Goal: Navigation & Orientation: Find specific page/section

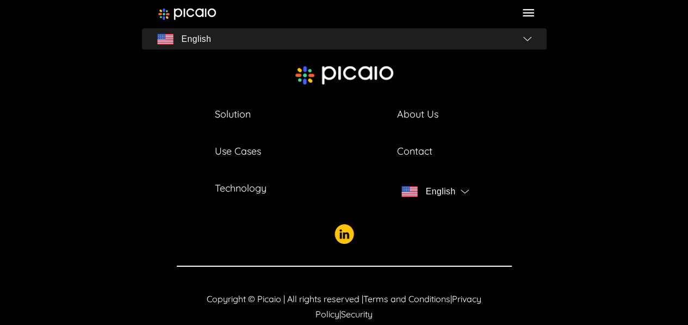
scroll to position [3893, 0]
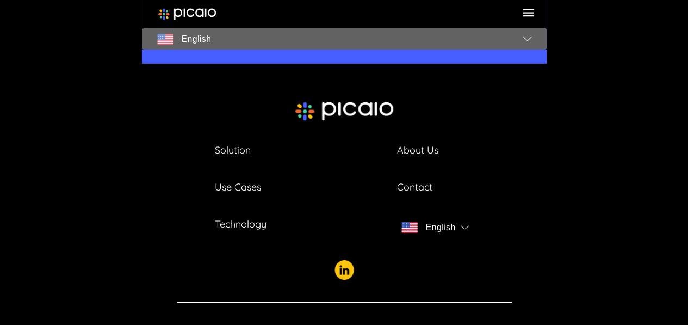
click at [167, 34] on img "button" at bounding box center [165, 39] width 16 height 11
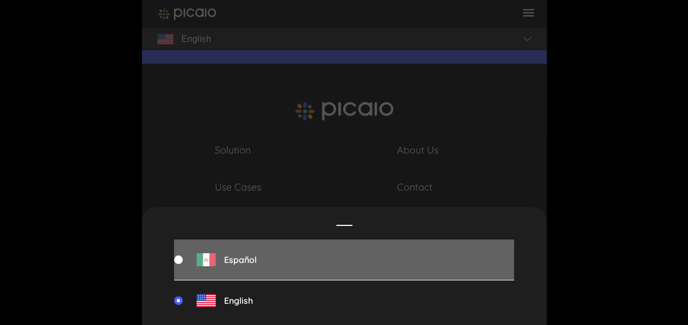
click at [237, 257] on span "Español" at bounding box center [240, 260] width 33 height 10
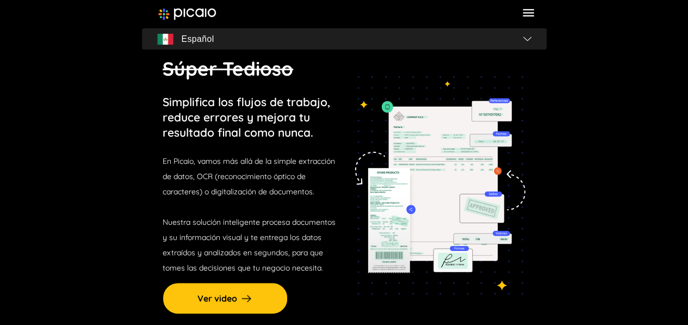
scroll to position [0, 0]
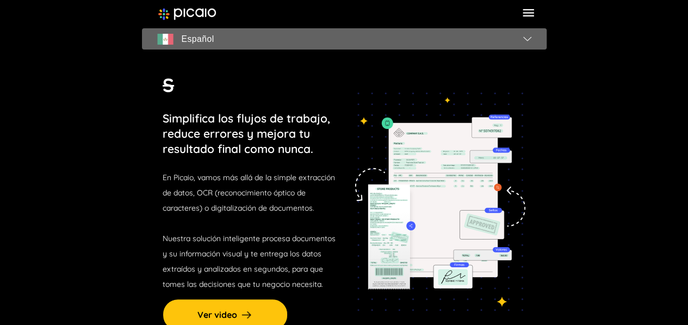
click at [522, 40] on span "Español" at bounding box center [344, 39] width 396 height 15
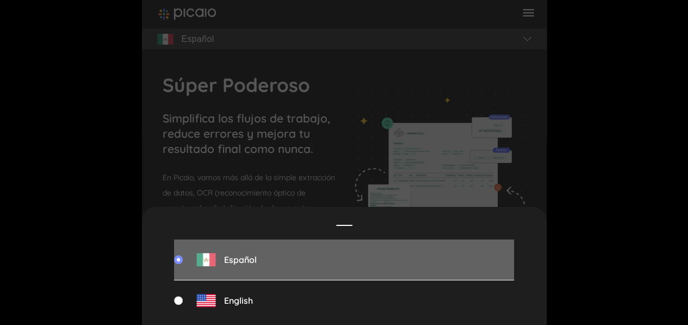
click at [236, 262] on span "Español" at bounding box center [240, 260] width 33 height 10
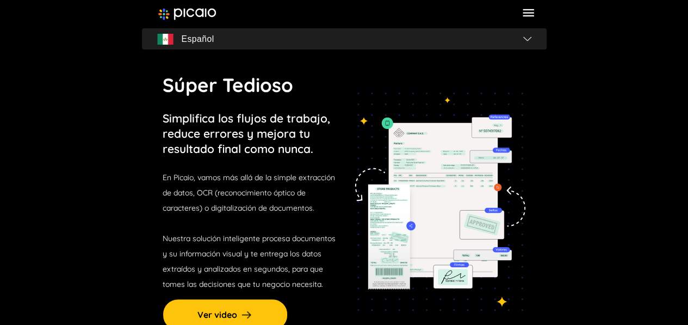
click at [528, 10] on icon at bounding box center [528, 12] width 15 height 15
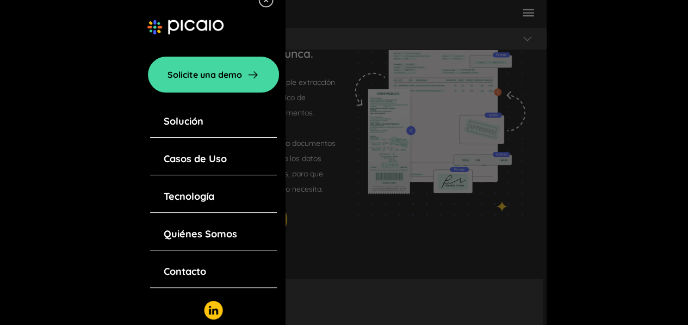
scroll to position [8, 0]
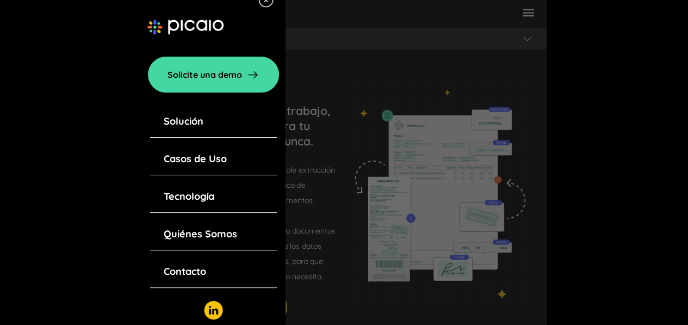
click at [188, 237] on link "Quiénes Somos" at bounding box center [200, 233] width 73 height 15
